Goal: Information Seeking & Learning: Check status

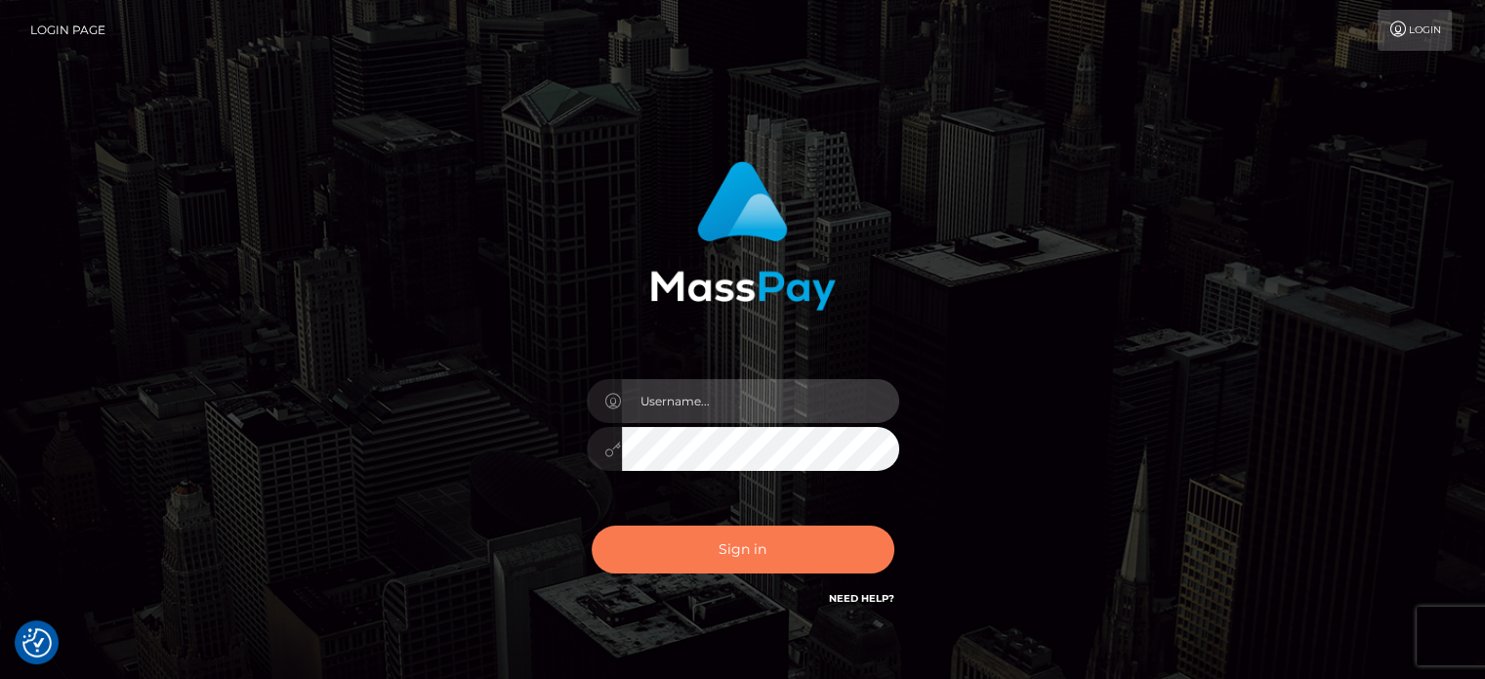
type input "Caren.Ace"
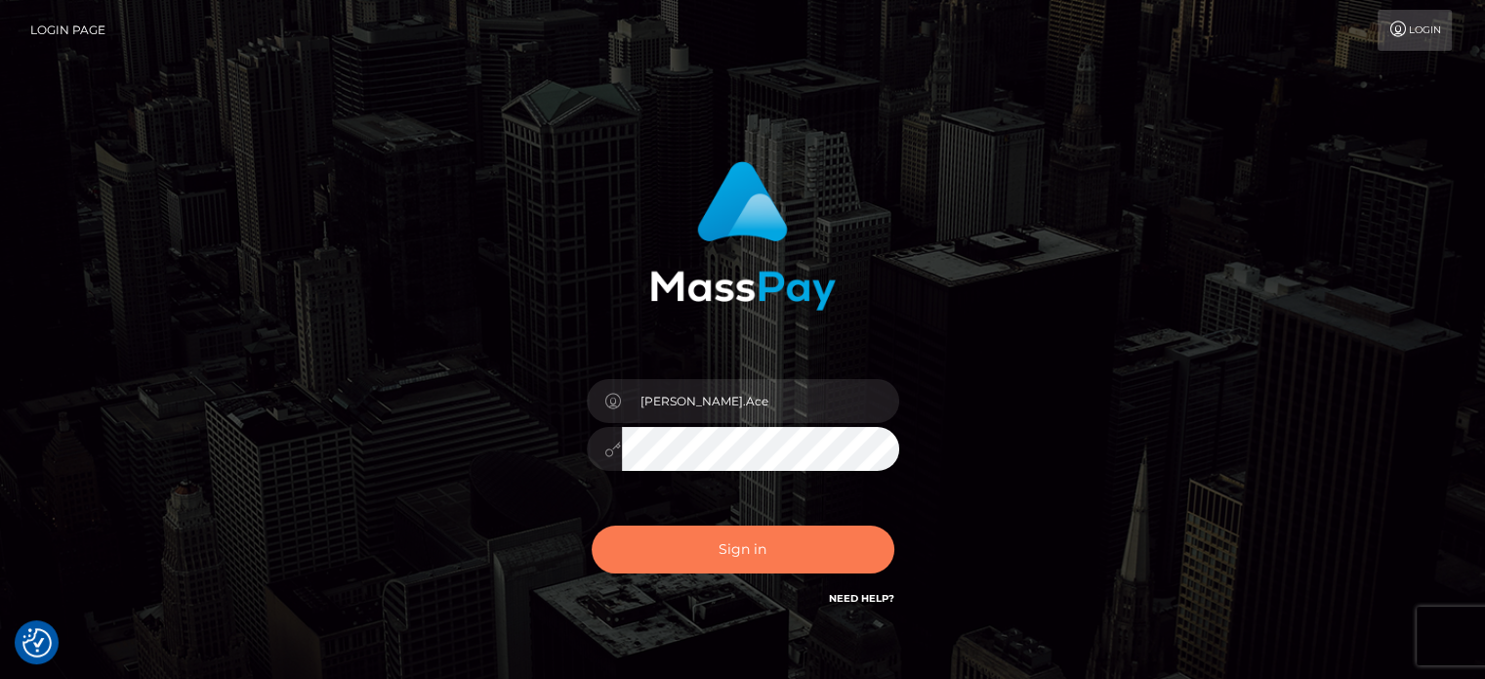
click at [790, 555] on button "Sign in" at bounding box center [743, 549] width 303 height 48
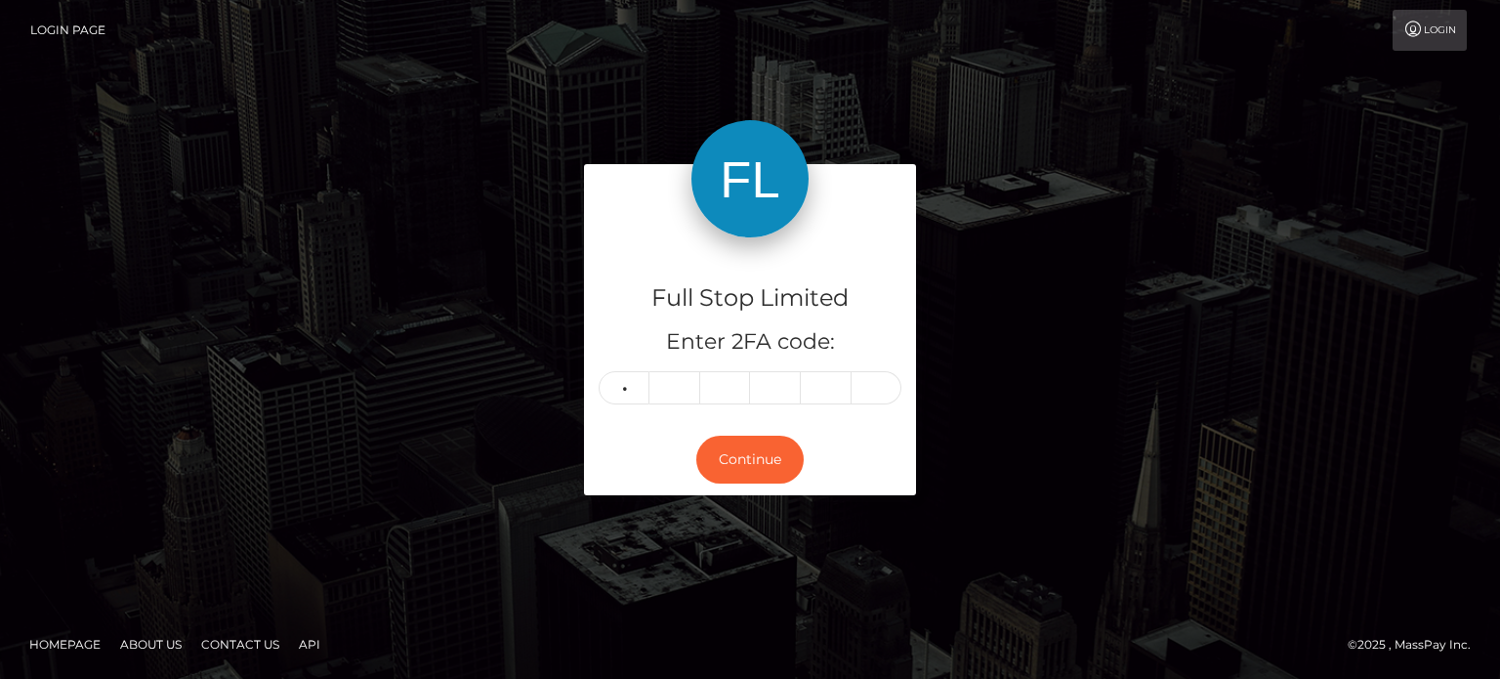
type input "2"
type input "8"
type input "6"
type input "1"
type input "6"
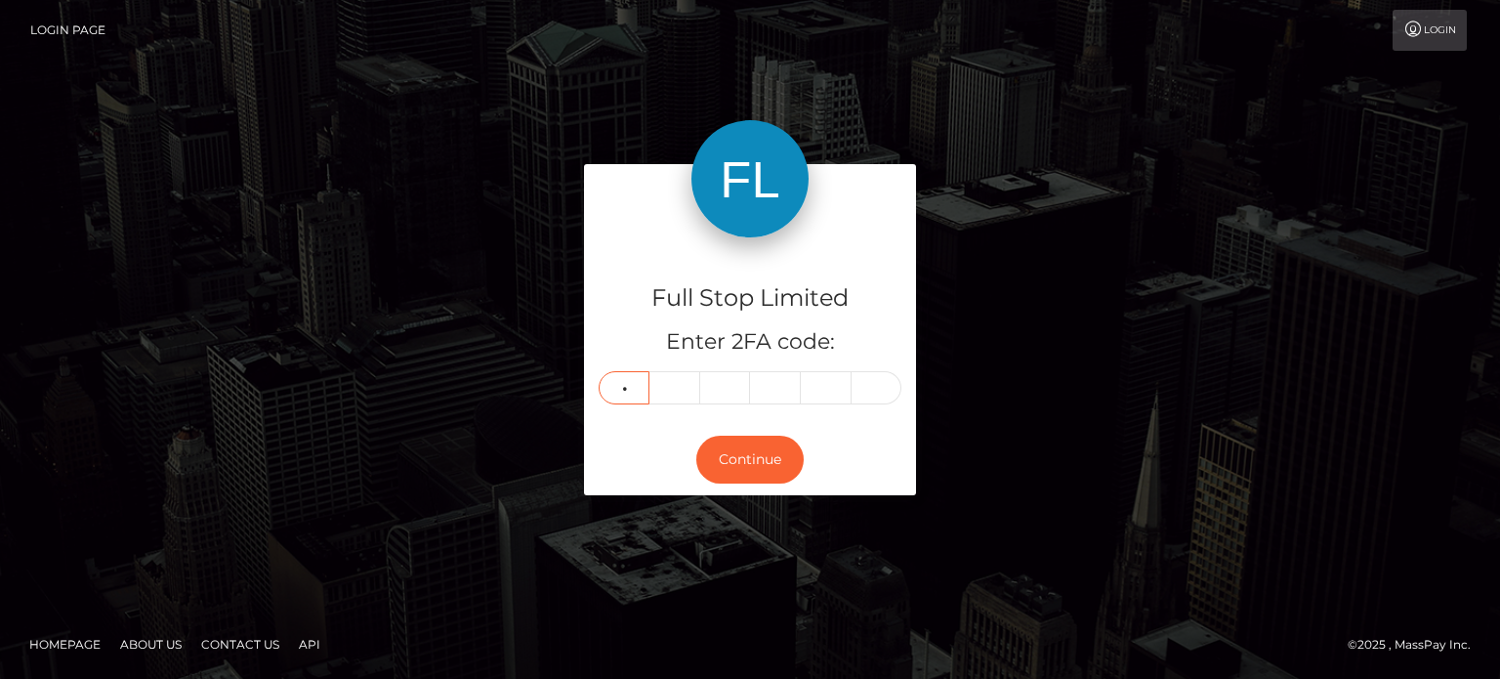
type input "5"
type input "0"
type input "7"
type input "0"
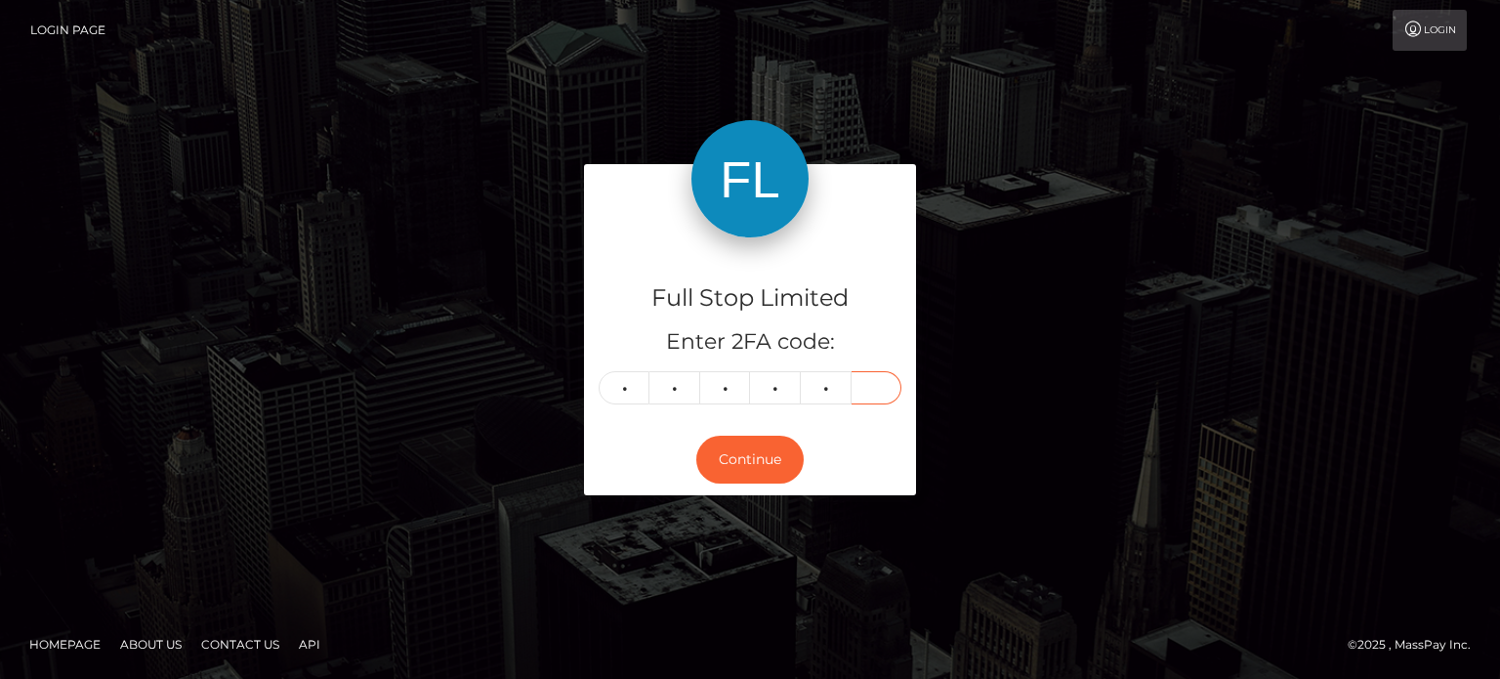
type input "2"
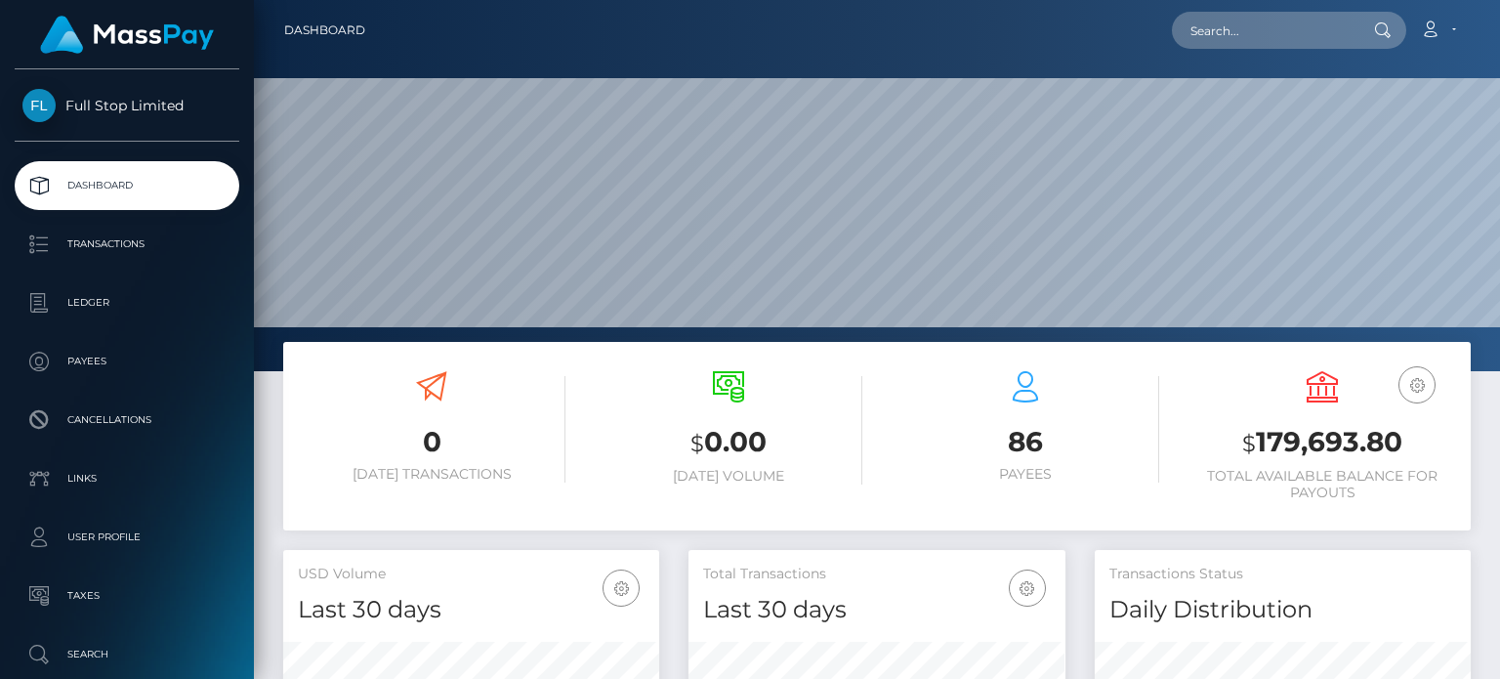
scroll to position [346, 375]
click at [1234, 36] on input "text" at bounding box center [1264, 30] width 184 height 37
paste input "4700"
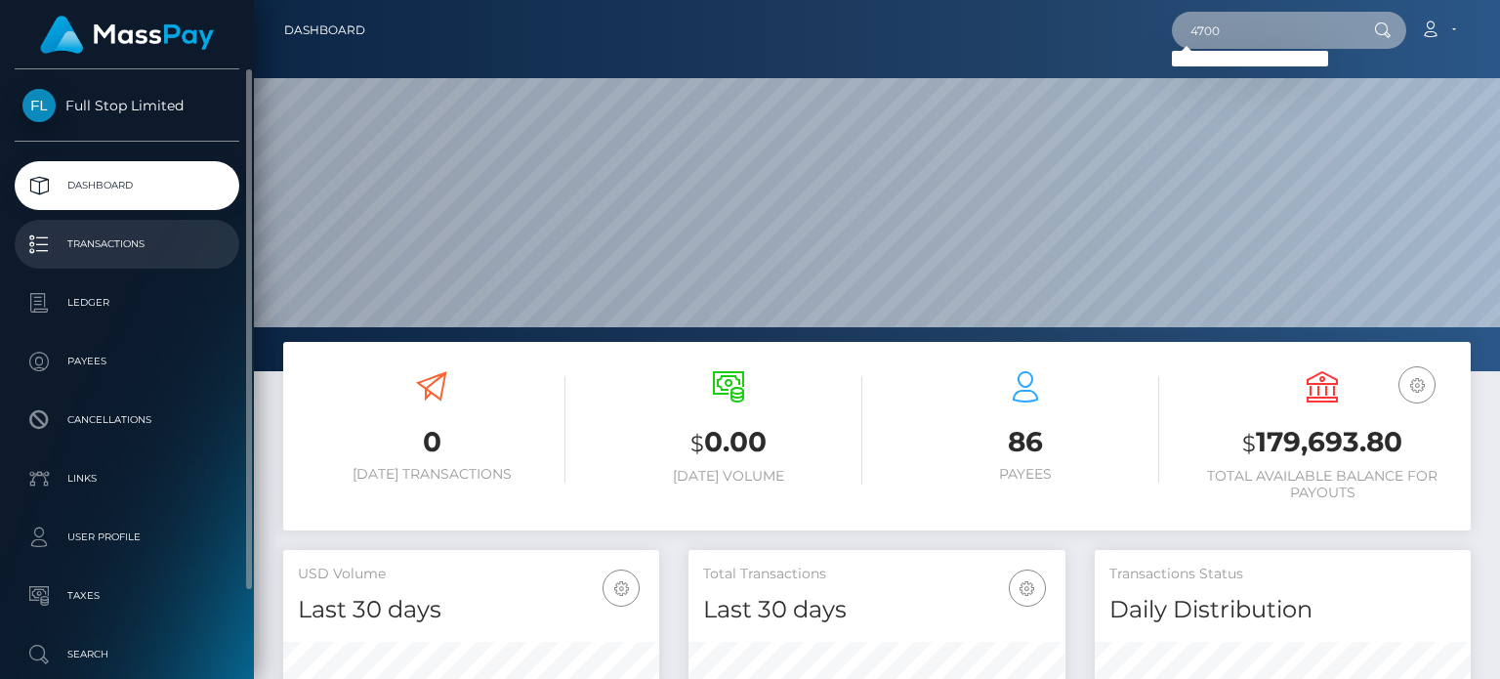
type input "4700"
click at [141, 249] on p "Transactions" at bounding box center [126, 243] width 209 height 29
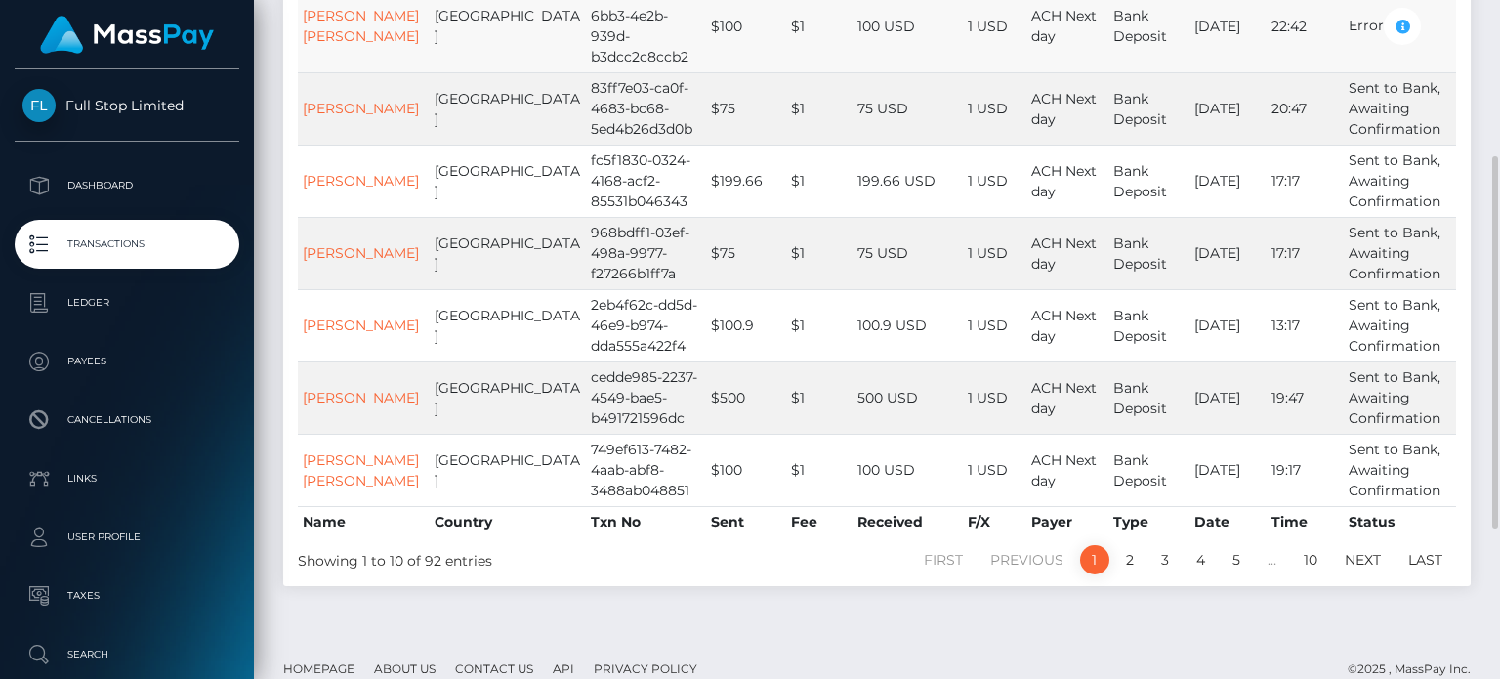
scroll to position [74, 0]
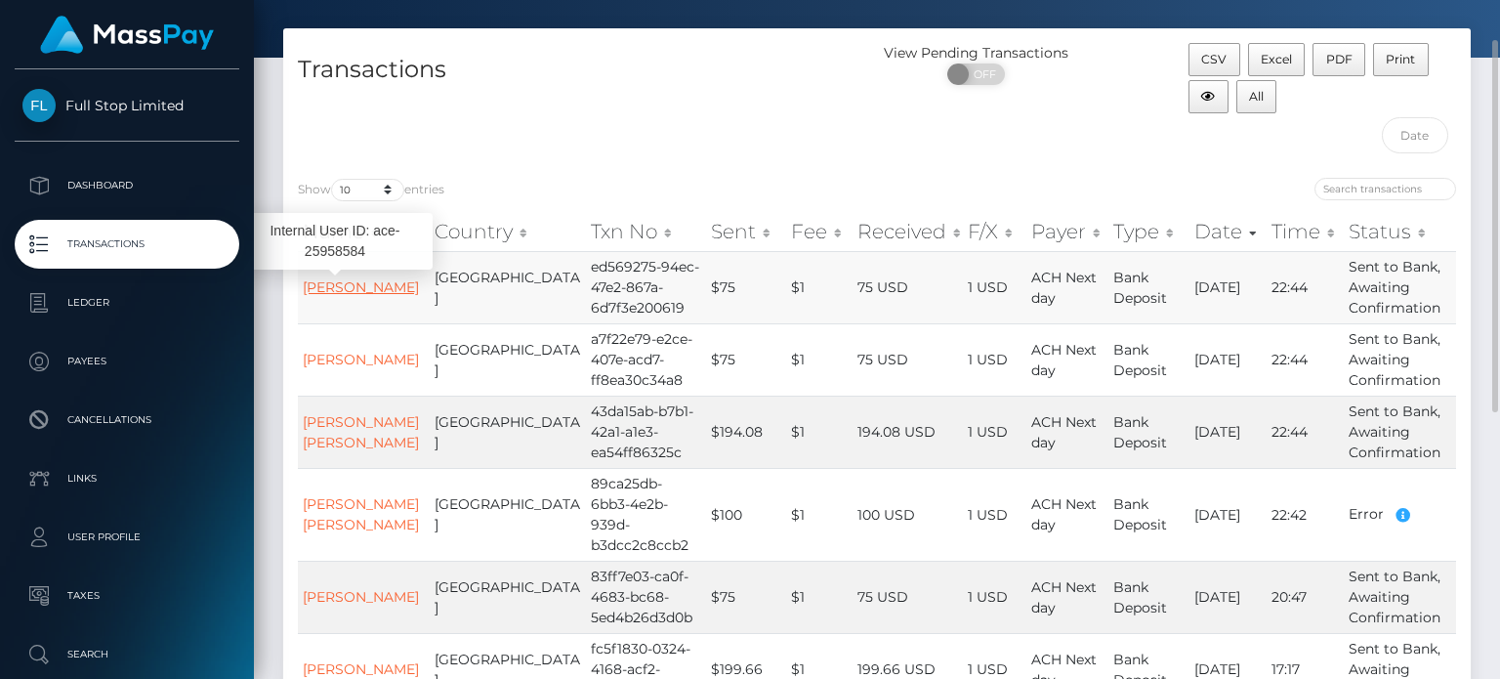
click at [352, 283] on link "[PERSON_NAME]" at bounding box center [361, 287] width 116 height 18
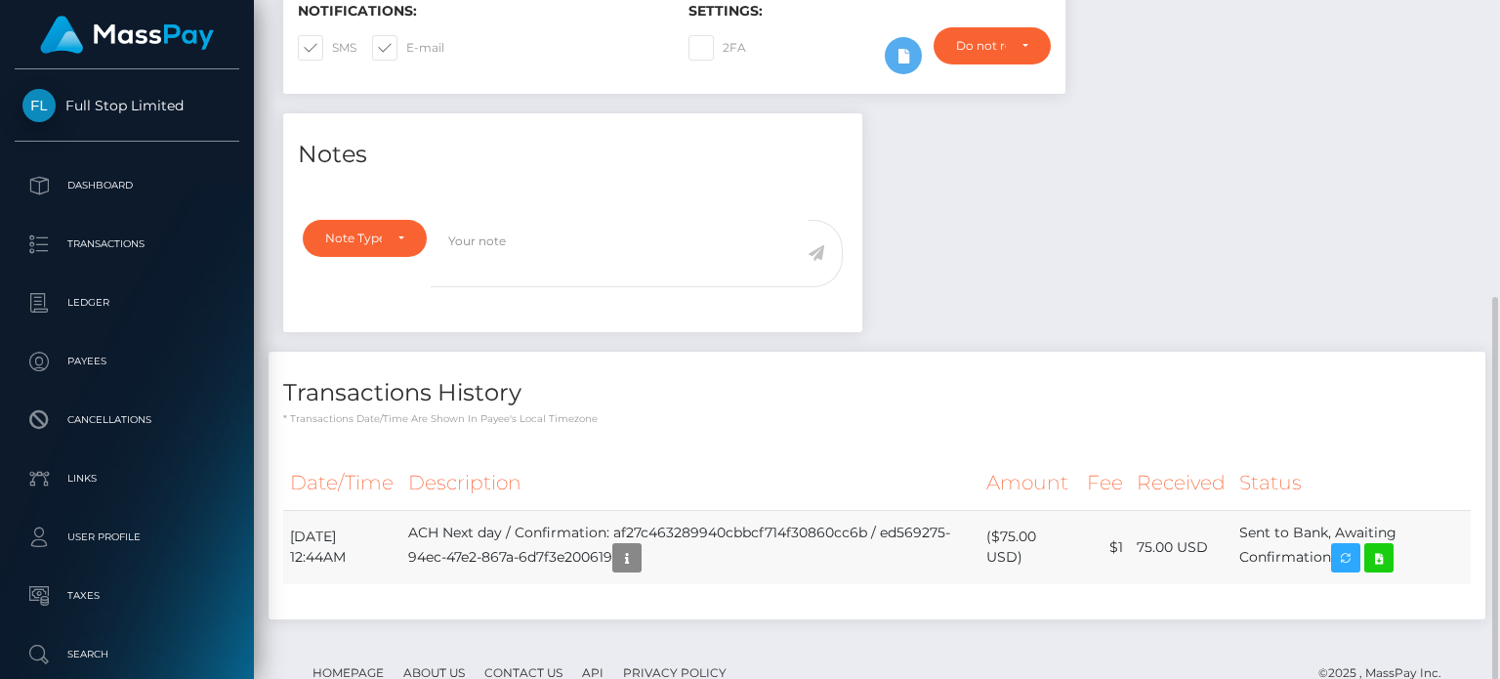
scroll to position [234, 375]
drag, startPoint x: 730, startPoint y: 496, endPoint x: 660, endPoint y: 462, distance: 78.2
click at [660, 510] on td "ACH Next day / Confirmation: af27c463289940cbbcf714f30860cc6b / ed569275-94ec-4…" at bounding box center [690, 547] width 578 height 74
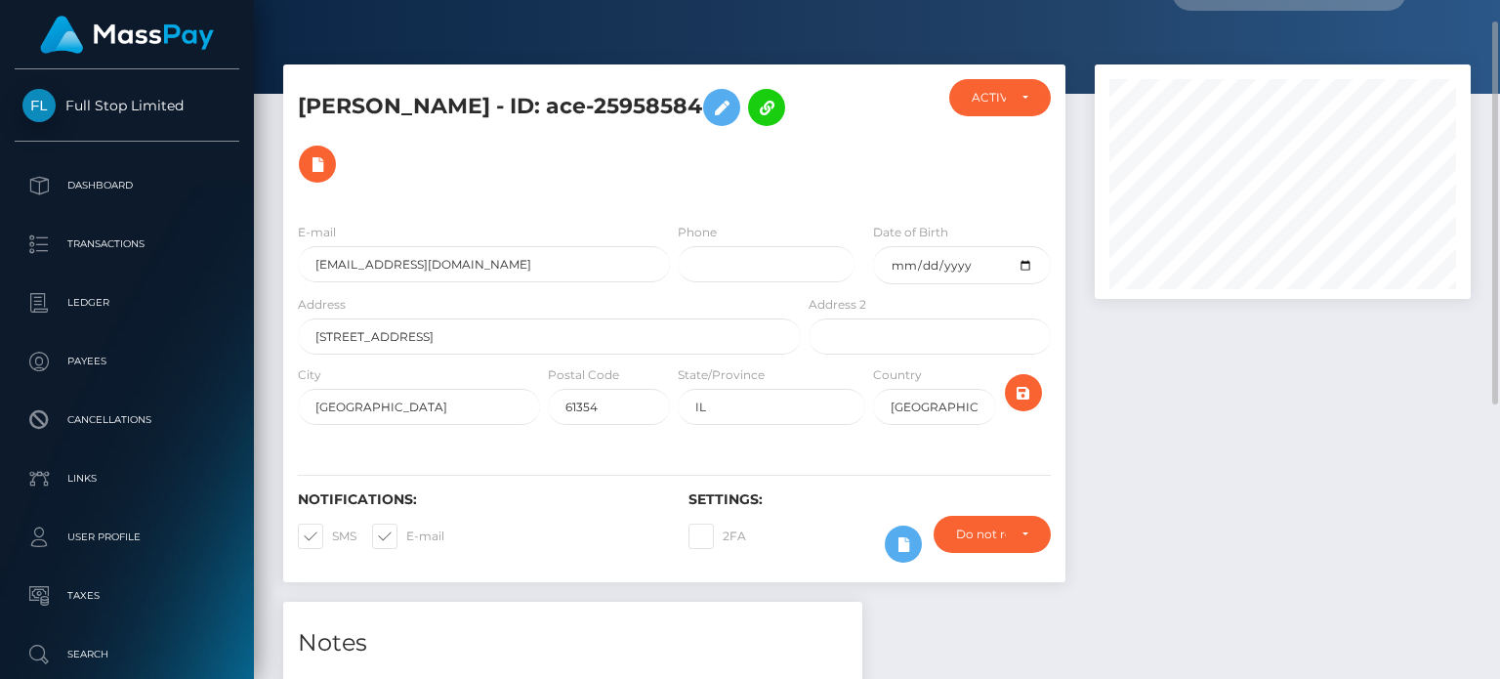
scroll to position [0, 0]
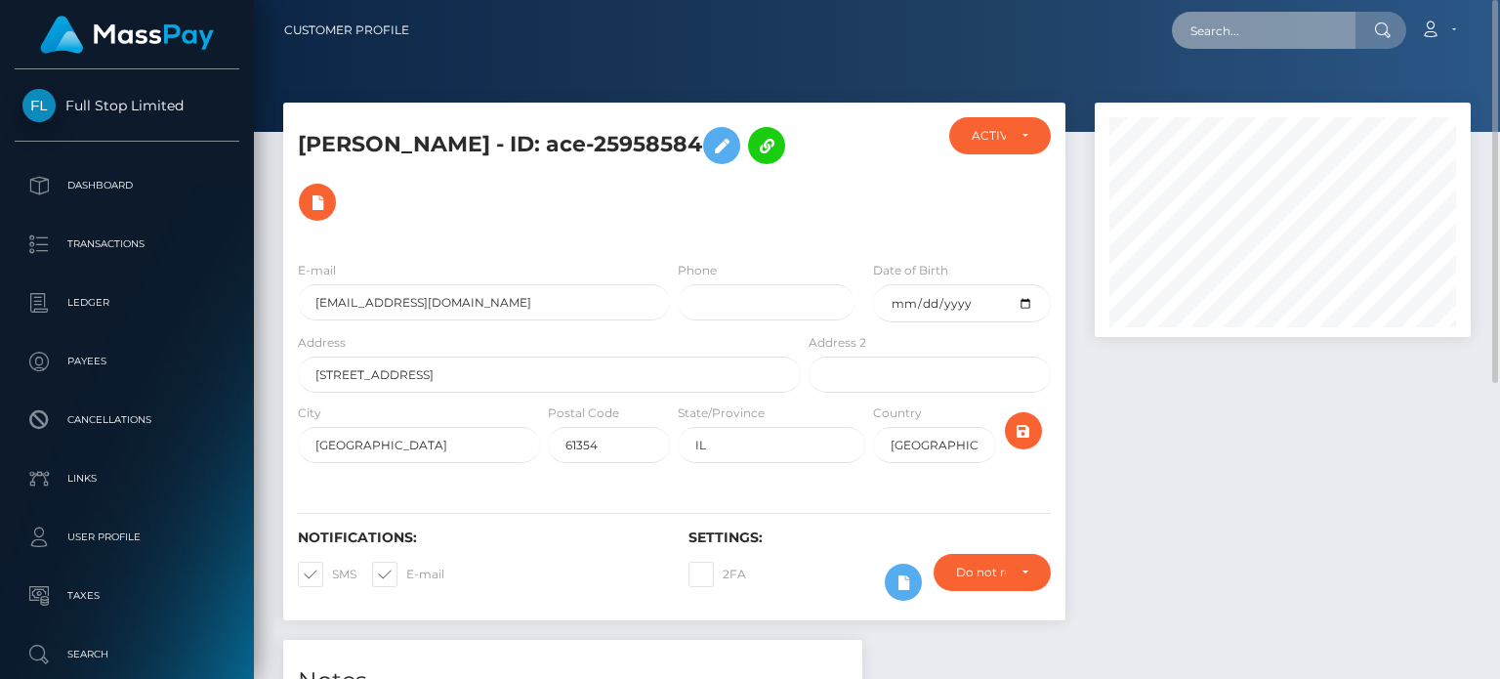
click at [1213, 43] on input "text" at bounding box center [1264, 30] width 184 height 37
paste input "75708823-a293-4084-bee2-58a0a274cb51"
click at [1382, 29] on icon at bounding box center [1382, 30] width 17 height 16
drag, startPoint x: 1282, startPoint y: 11, endPoint x: 1289, endPoint y: 39, distance: 29.1
click at [1283, 11] on div "75708823-a293-4084-bee2-58a0a274cb51 Loading... Loading... Account Edit Profile…" at bounding box center [947, 30] width 1045 height 41
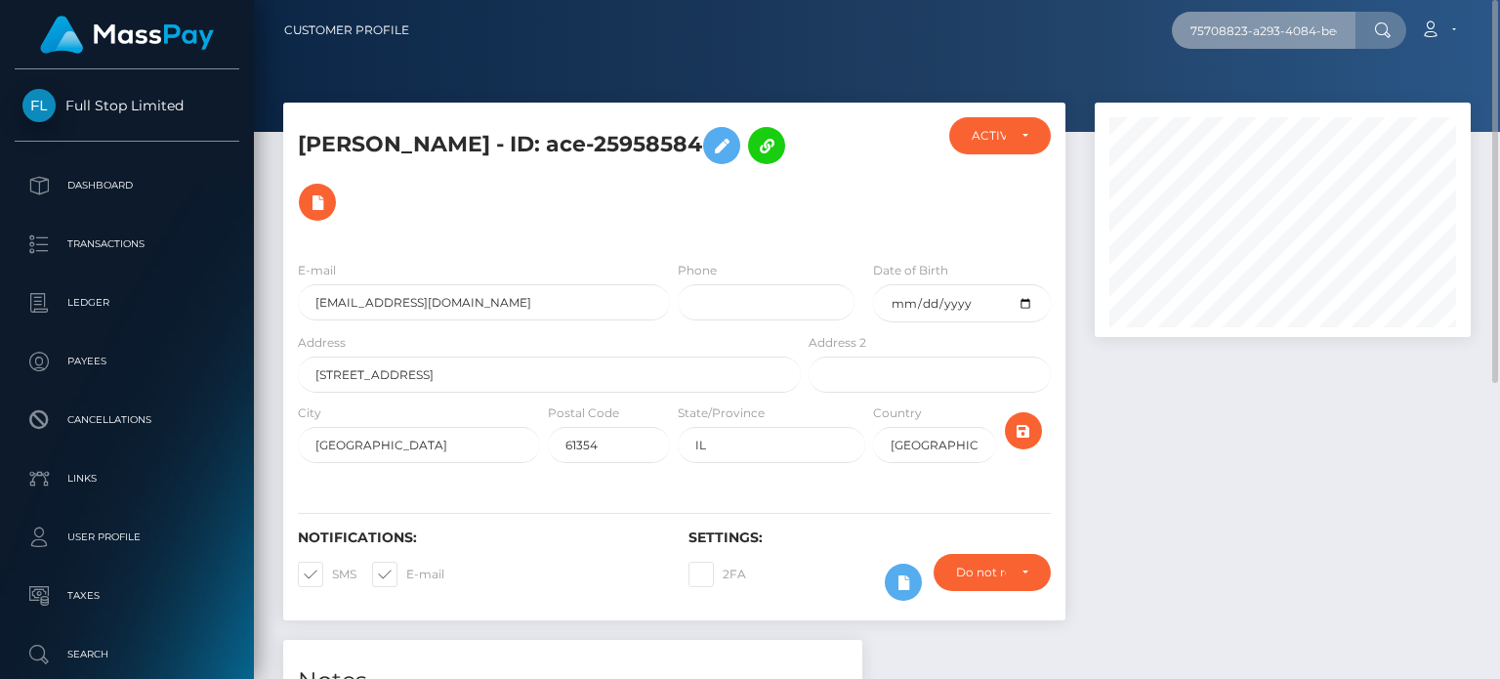
click at [1289, 38] on input "75708823-a293-4084-bee2-58a0a274cb51" at bounding box center [1264, 30] width 184 height 37
click at [1289, 30] on input "75708823-a293-4084-bee2-58a0a274cb51" at bounding box center [1264, 30] width 184 height 37
paste input "477c204-4fab-4835-89e9-2f4f1ab4e2fb"
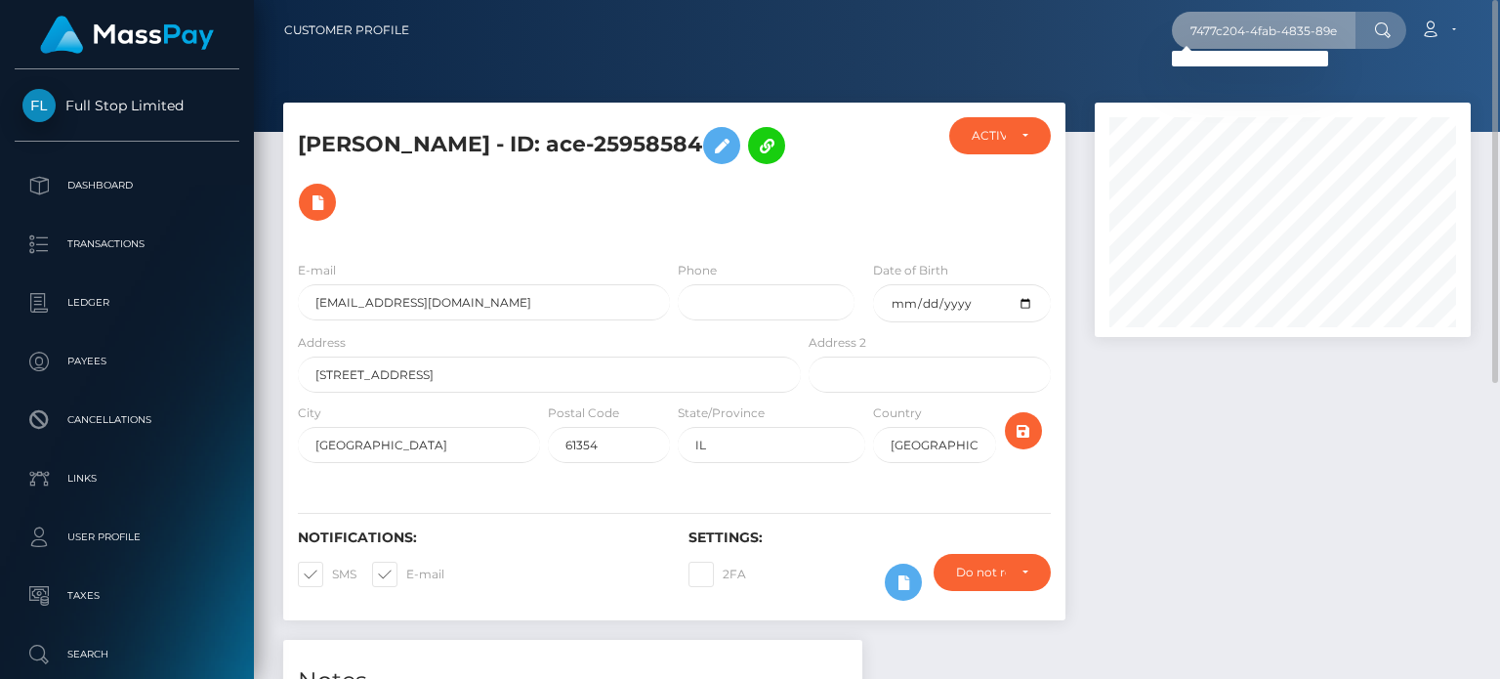
click at [1223, 26] on input "7477c204-4fab-4835-89e9-2f4f1ab4e2fb" at bounding box center [1264, 30] width 184 height 37
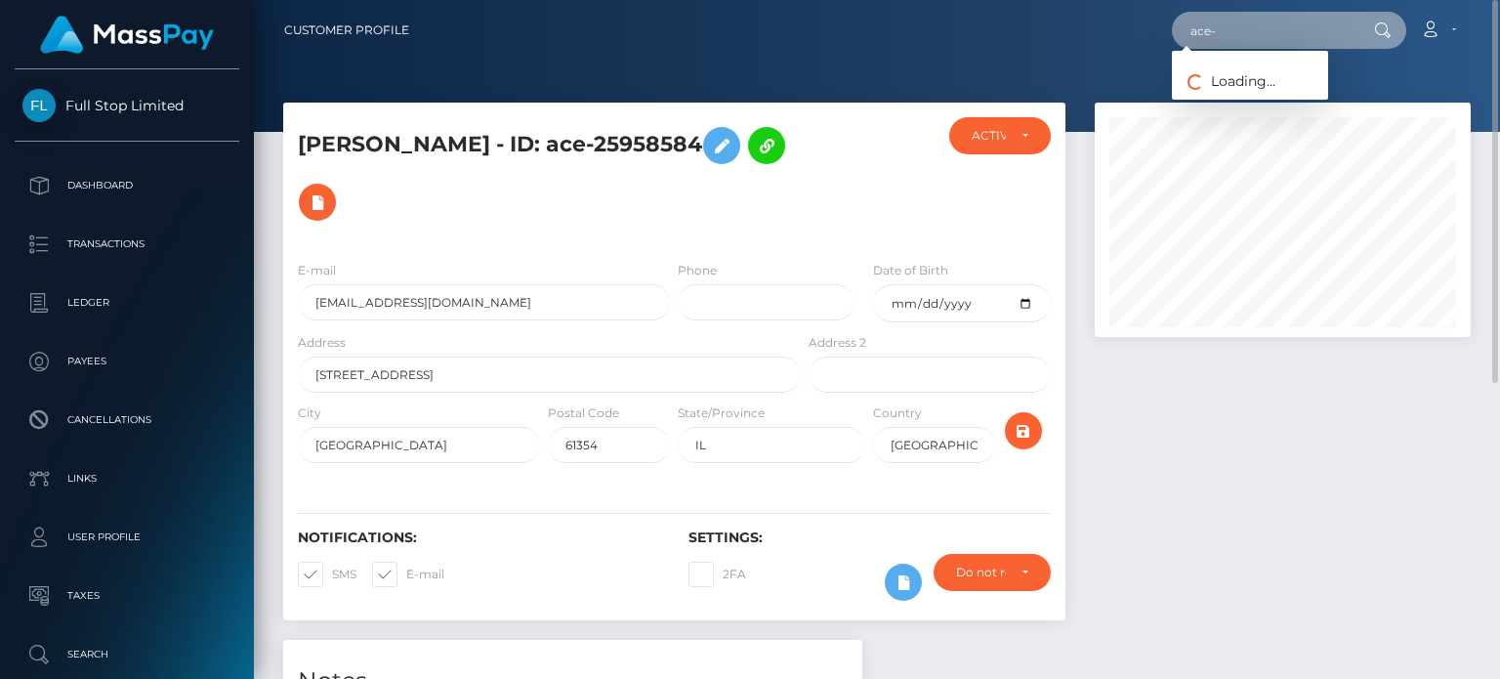
paste input "25406195"
type input "ace-25406195"
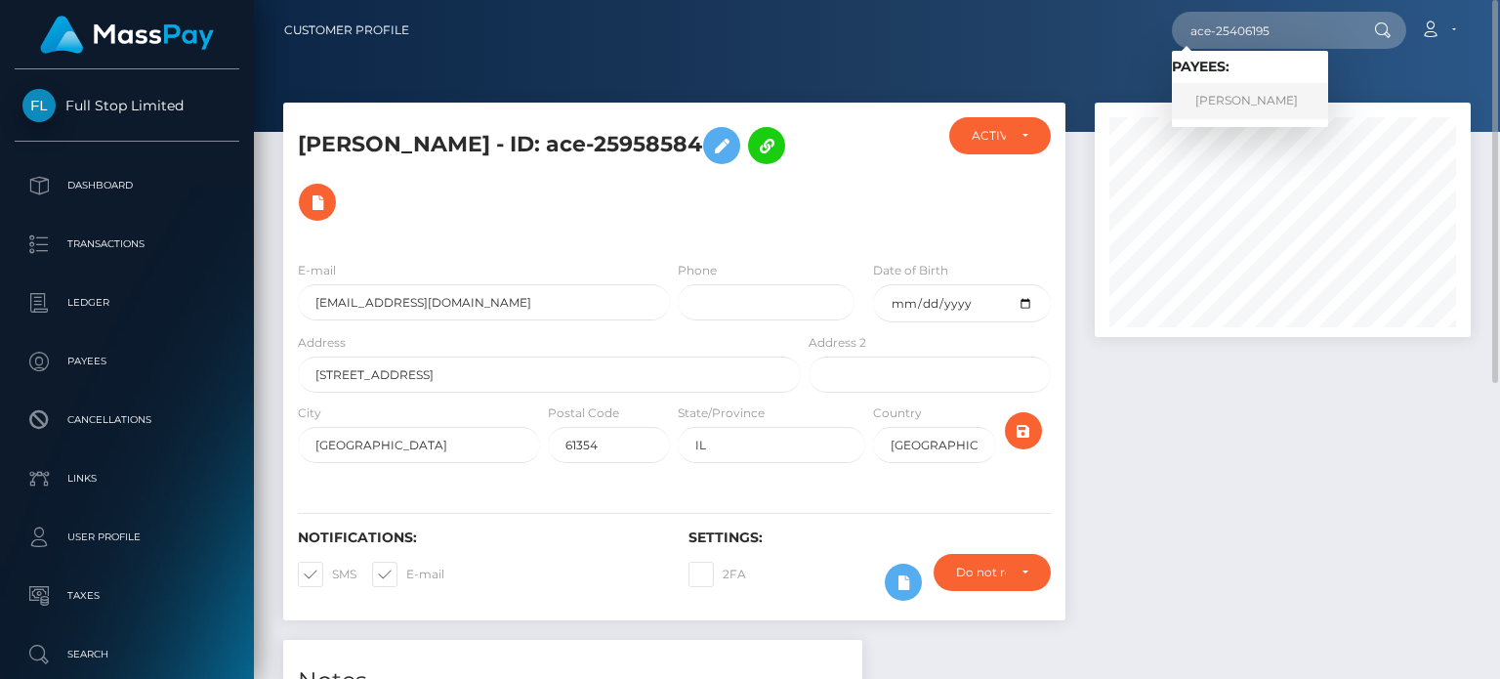
click at [1241, 103] on link "Bryan Underwood" at bounding box center [1250, 101] width 156 height 36
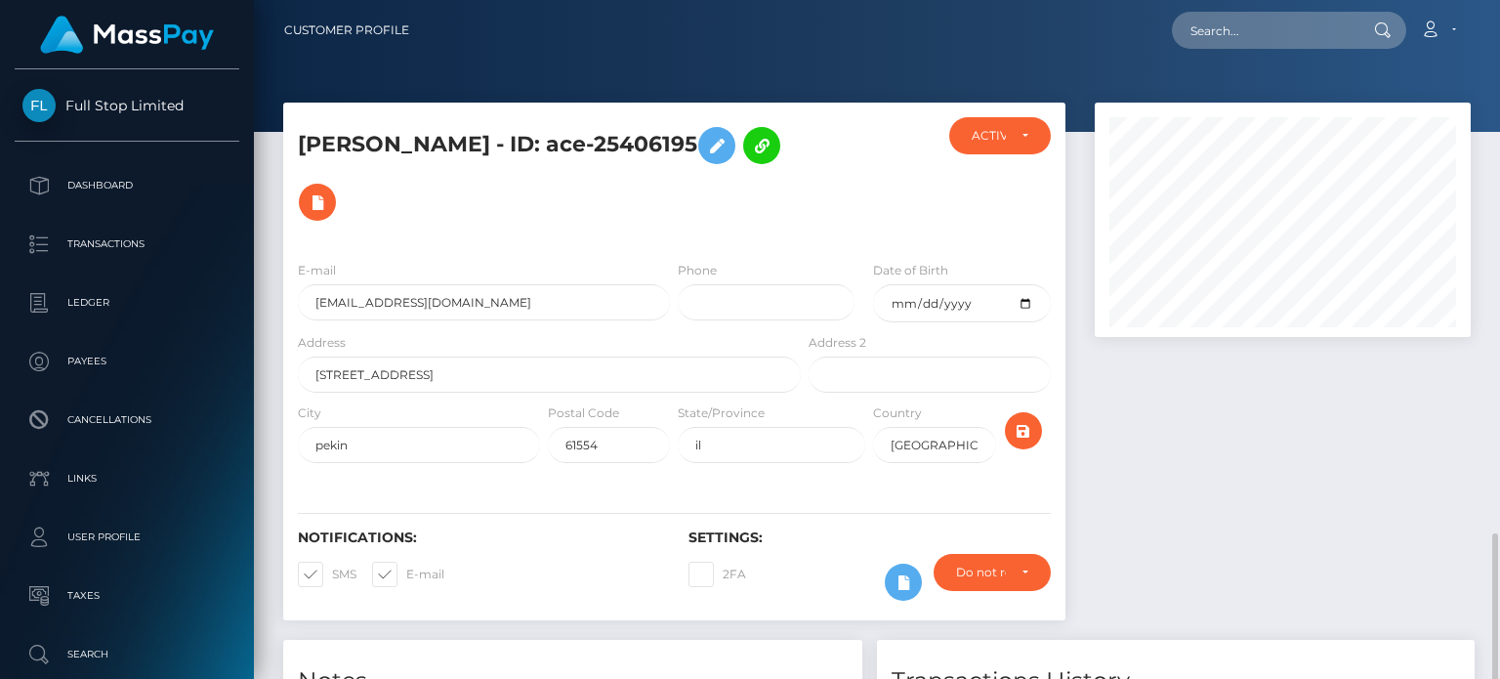
scroll to position [316, 0]
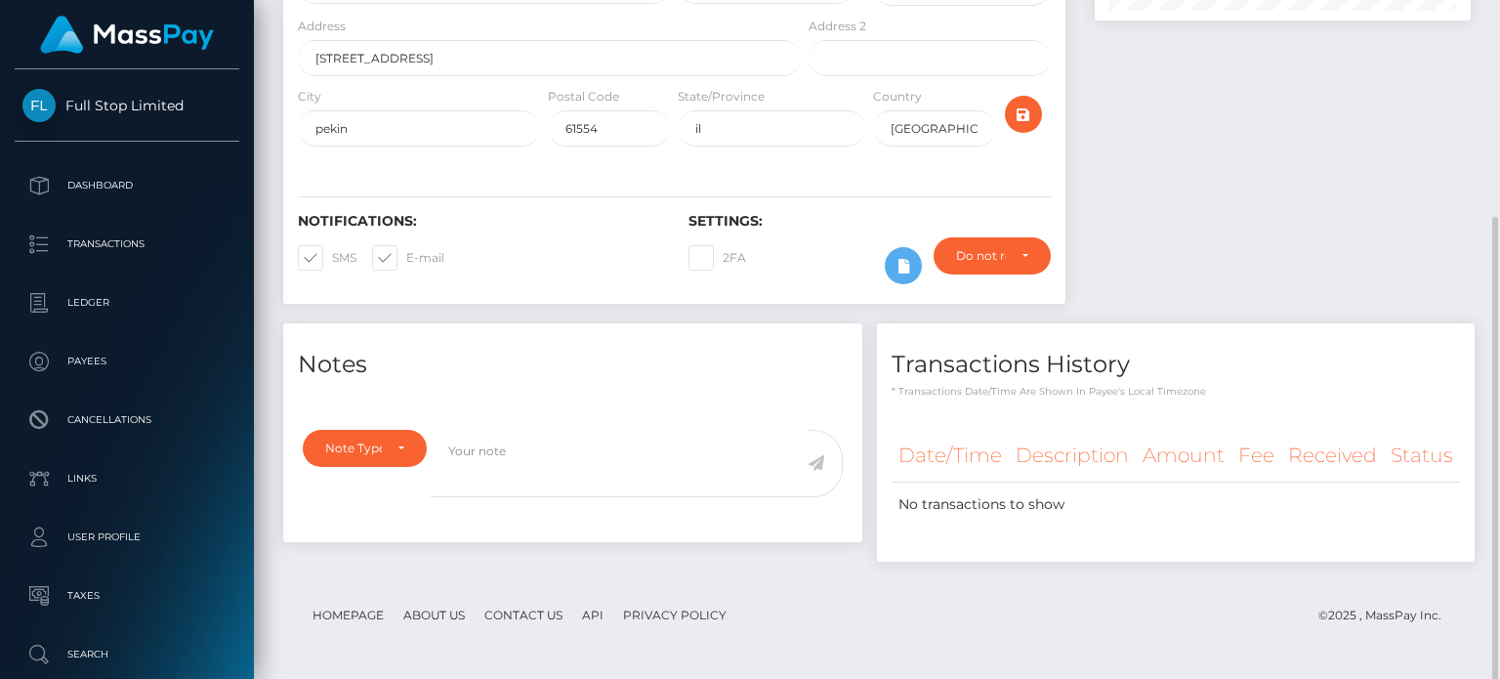
click at [935, 604] on footer "Homepage About Us Contact Us API Privacy Policy © 2025 , MassPay Inc." at bounding box center [877, 615] width 1188 height 68
click at [1297, 233] on div at bounding box center [1282, 54] width 405 height 537
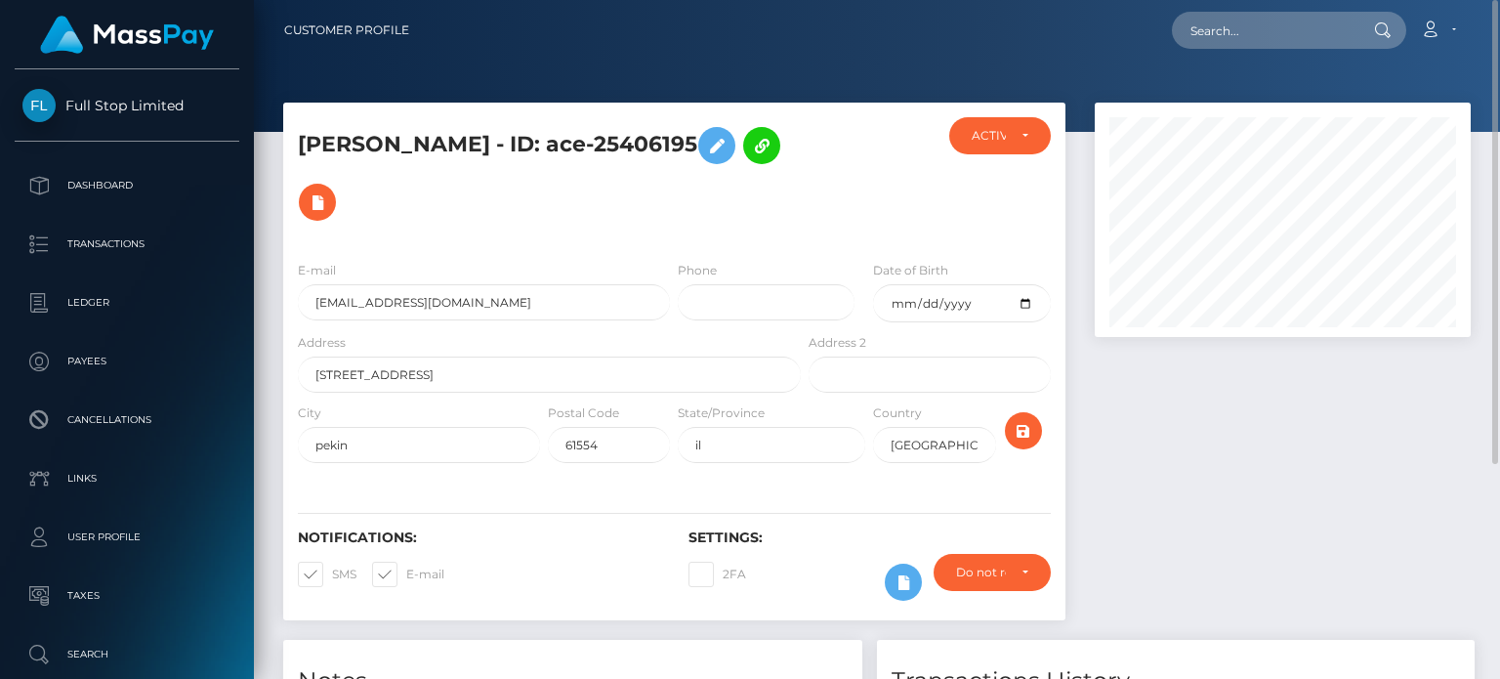
click at [1387, 384] on div at bounding box center [1282, 371] width 405 height 537
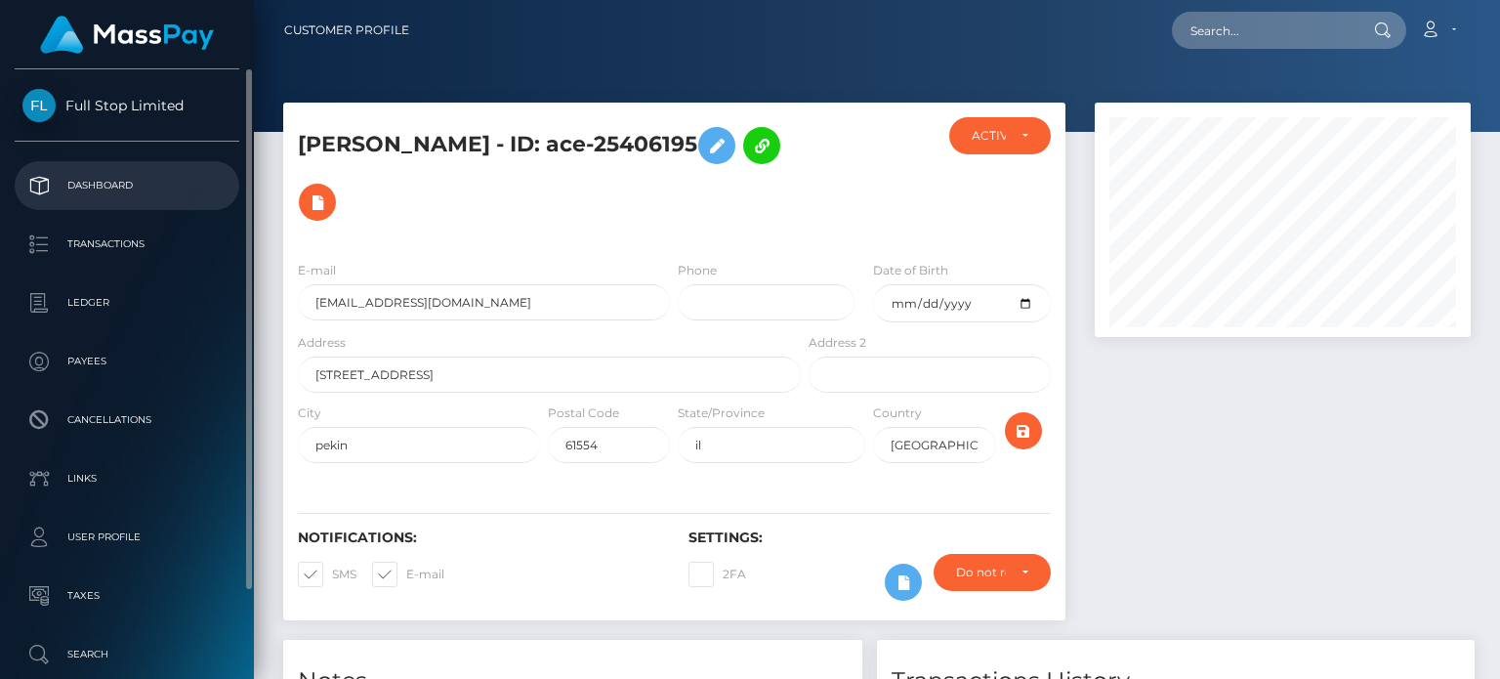
click at [125, 194] on p "Dashboard" at bounding box center [126, 185] width 209 height 29
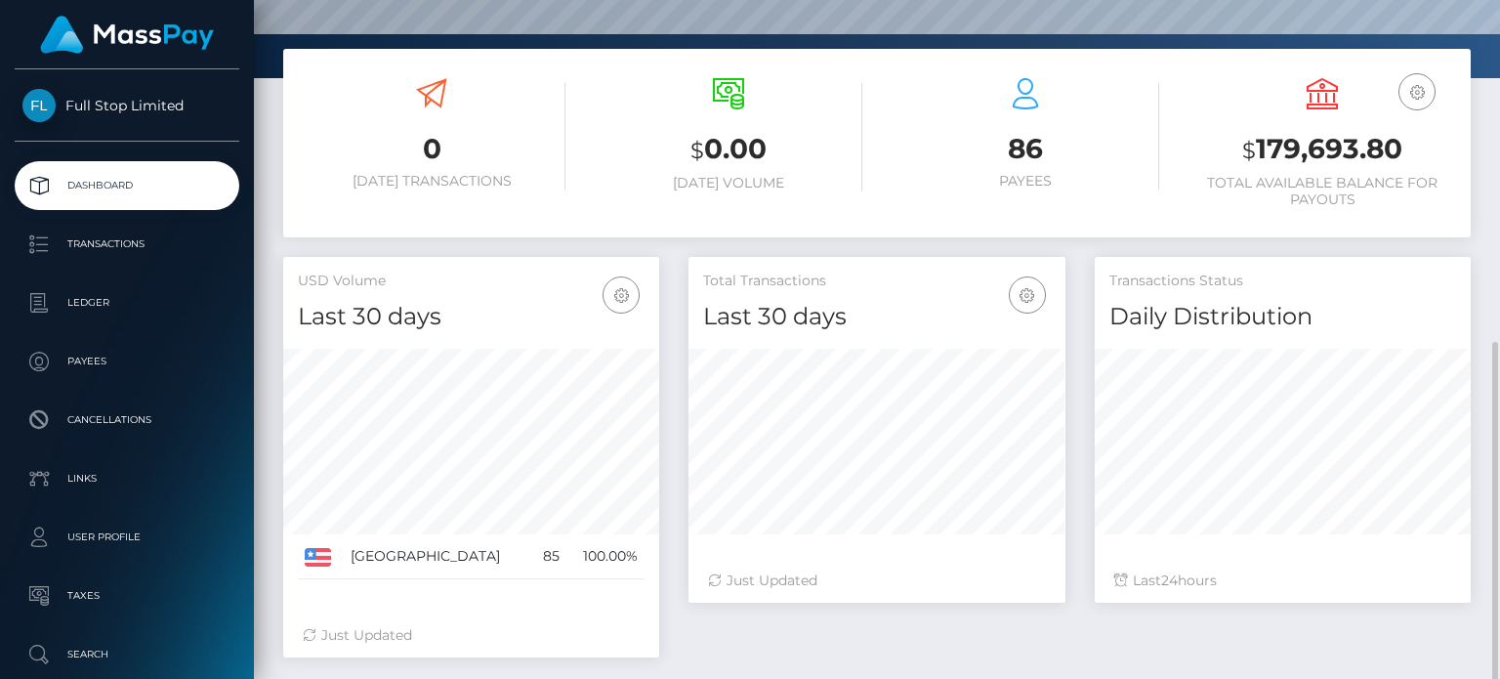
scroll to position [388, 0]
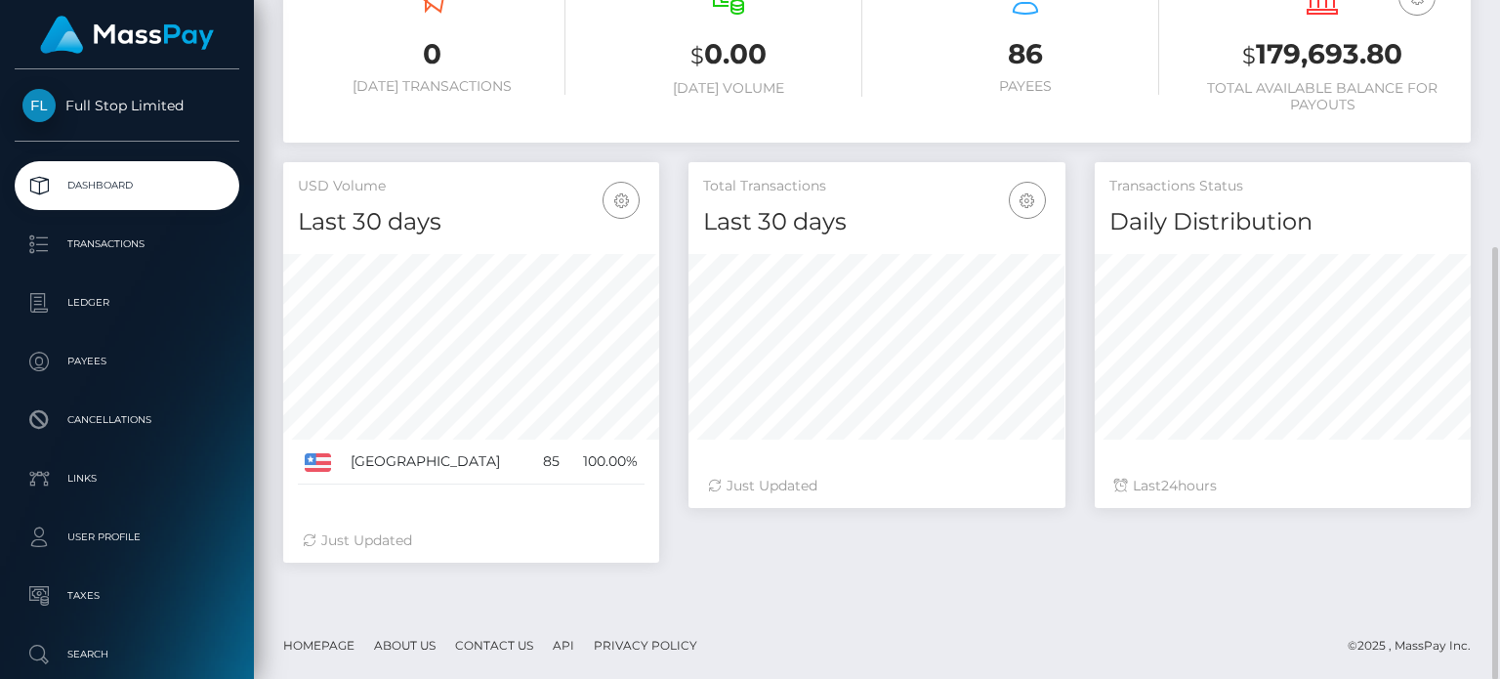
click at [930, 550] on div "Total Transactions Last 30 days Last 30 days Last 60 days Last 90 days 24" at bounding box center [1080, 372] width 812 height 420
drag, startPoint x: 823, startPoint y: 601, endPoint x: 832, endPoint y: 582, distance: 20.5
click at [823, 600] on div "0 Today Transactions $ 0.00 Today Volume 86 Payees" at bounding box center [877, 282] width 1246 height 657
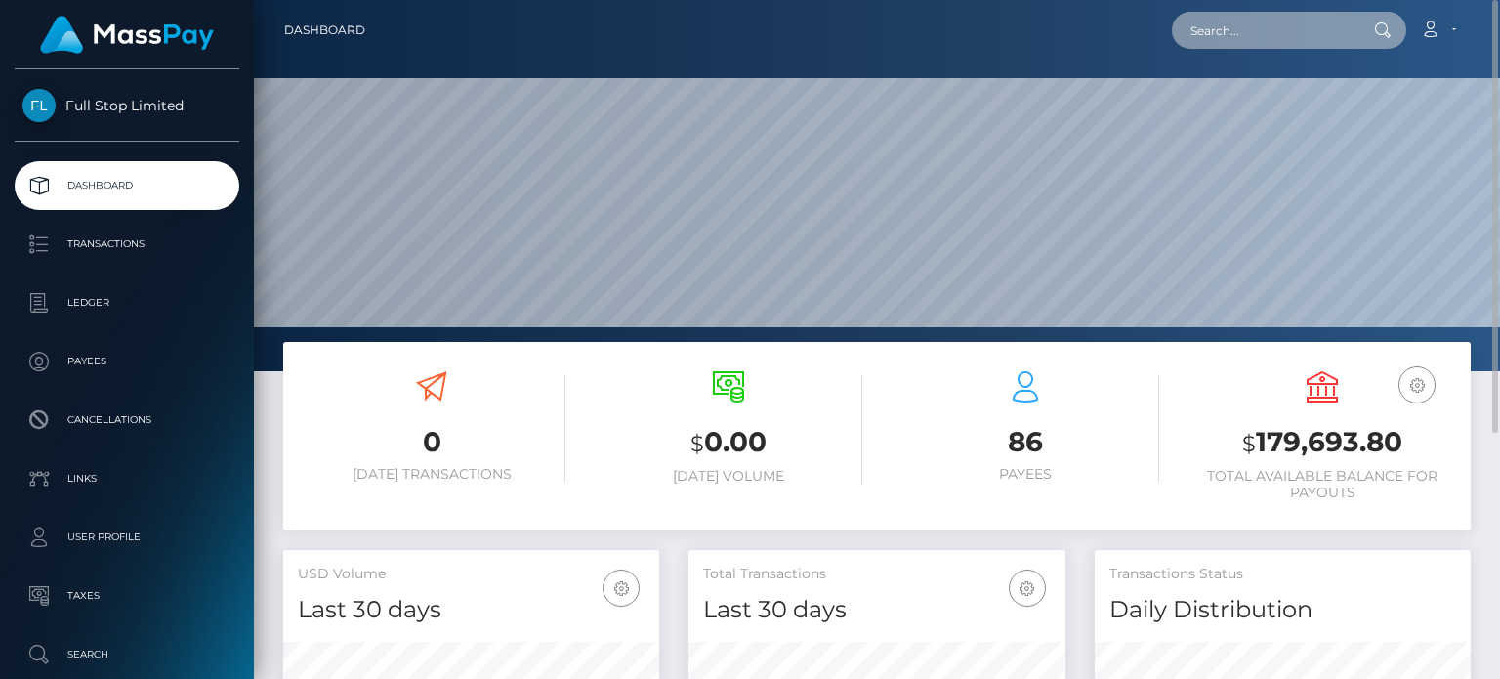
click at [1261, 20] on input "text" at bounding box center [1264, 30] width 184 height 37
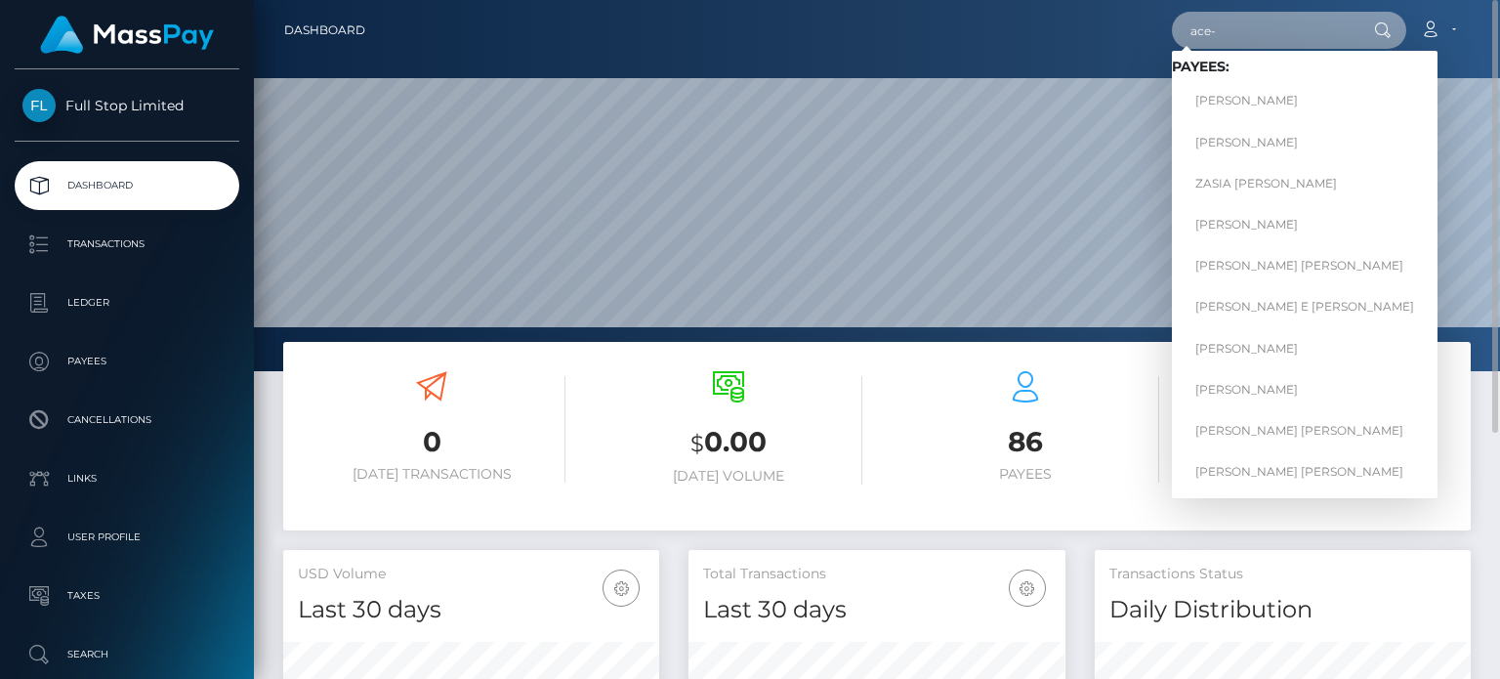
click at [1305, 26] on input "ace-" at bounding box center [1264, 30] width 184 height 37
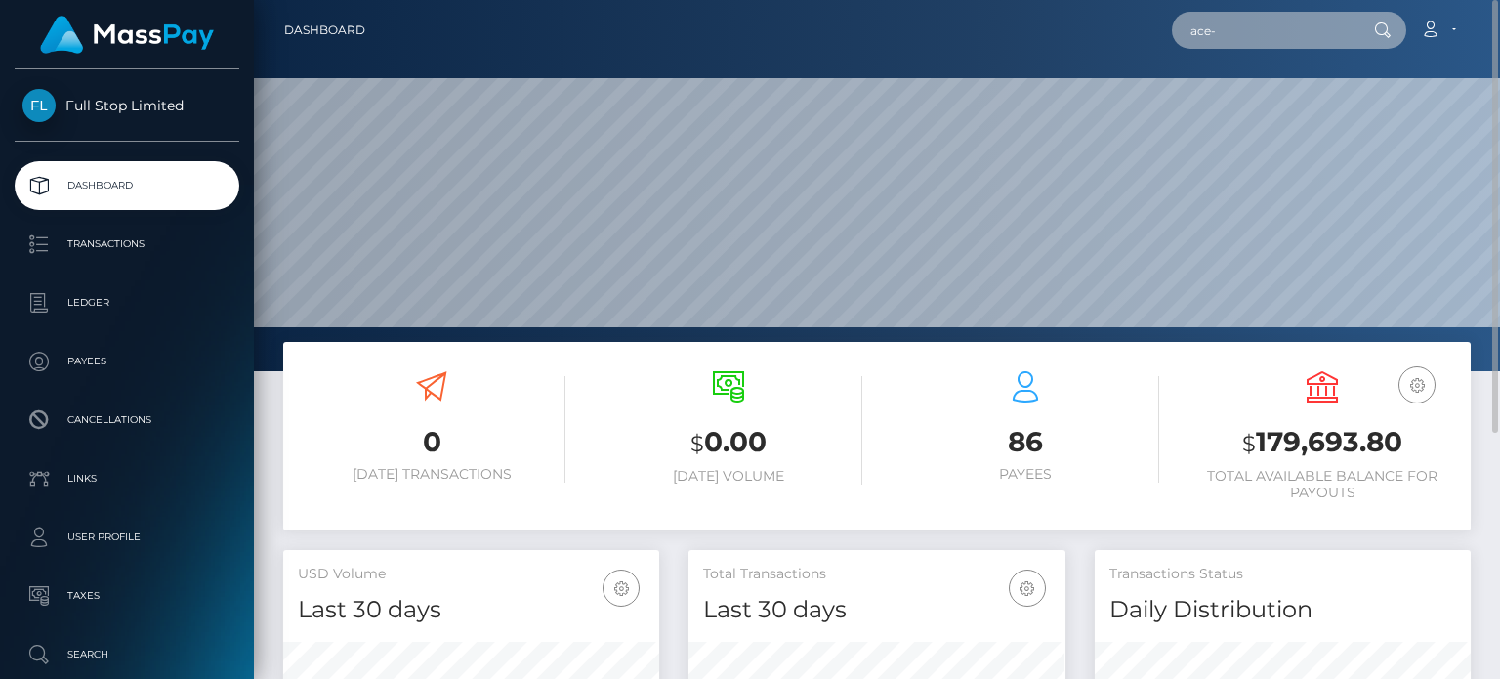
paste input "25406195"
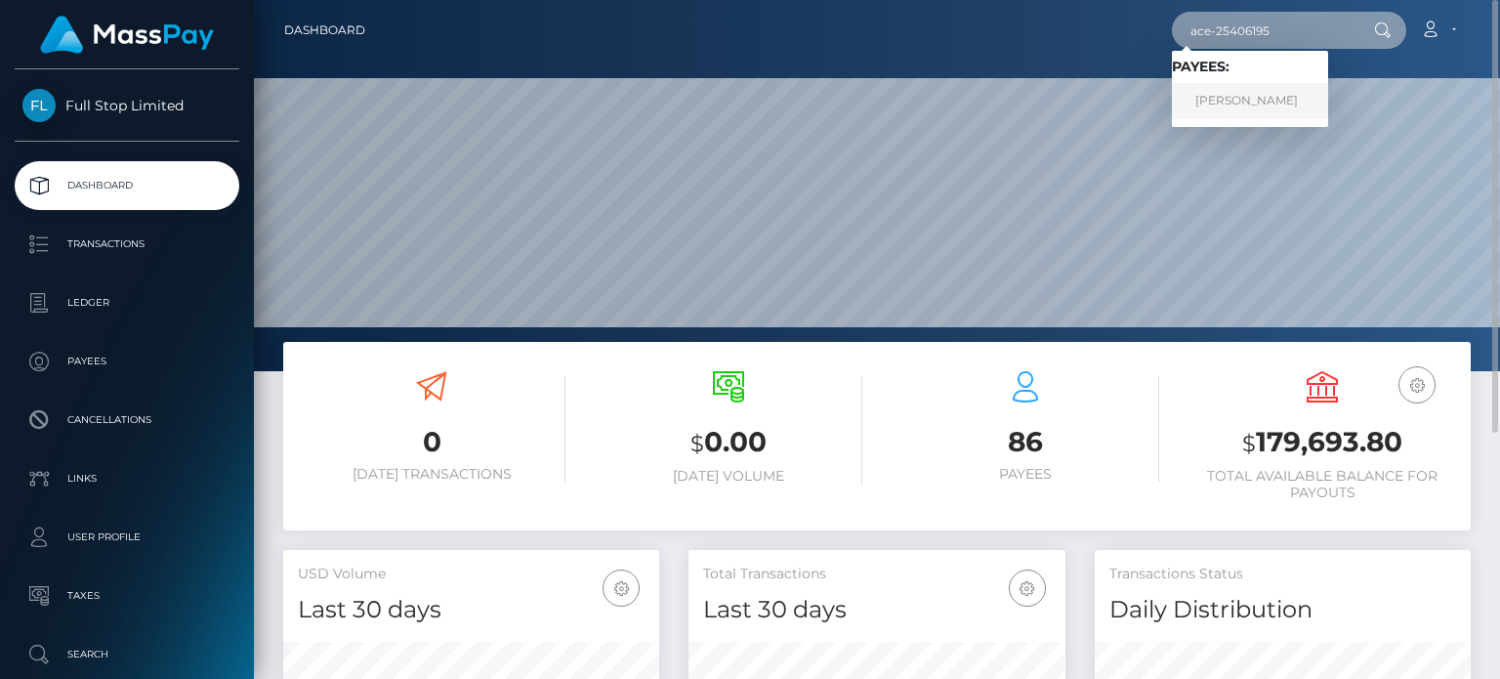
type input "ace-25406195"
click at [1266, 93] on link "Bryan Underwood" at bounding box center [1250, 101] width 156 height 36
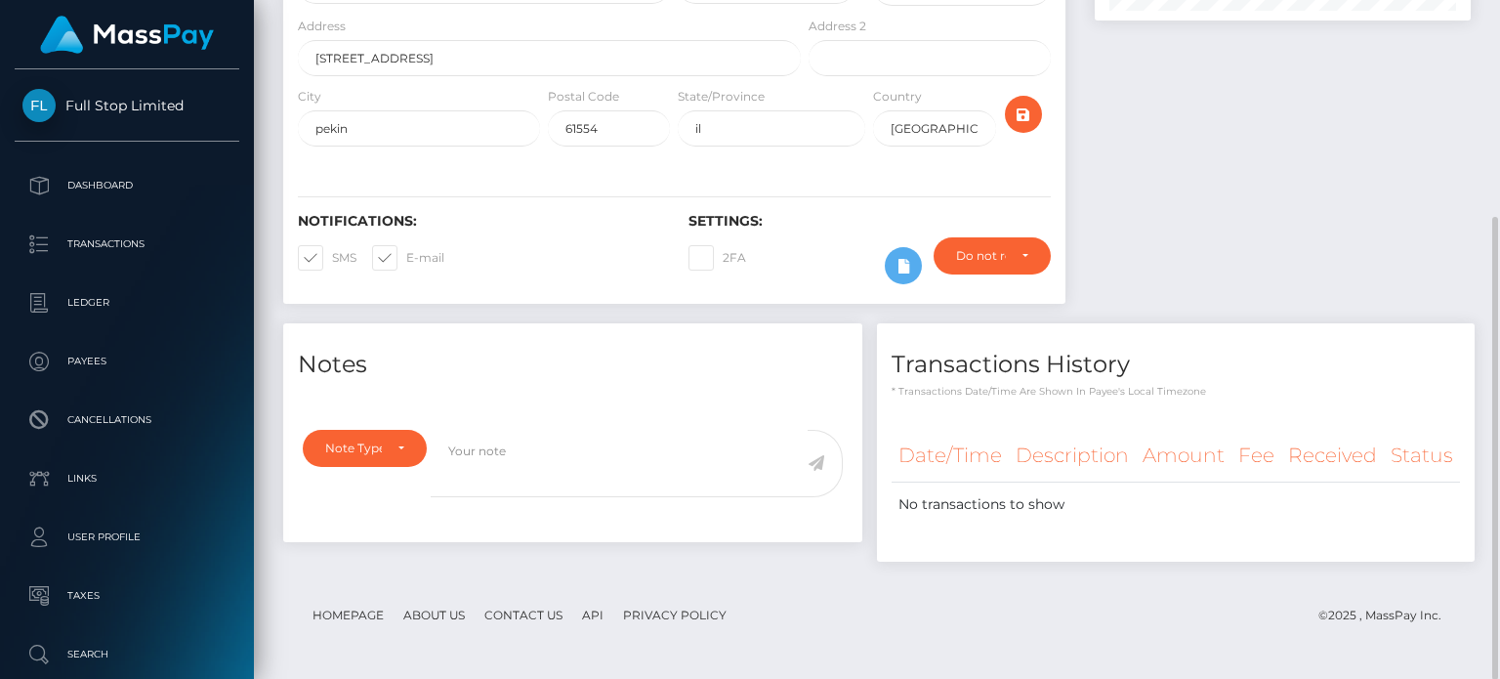
scroll to position [316, 0]
click at [697, 253] on label "2FA" at bounding box center [717, 257] width 58 height 25
click at [708, 265] on label "2FA" at bounding box center [717, 257] width 58 height 25
click at [1297, 205] on div at bounding box center [1282, 54] width 405 height 537
